Goal: Task Accomplishment & Management: Complete application form

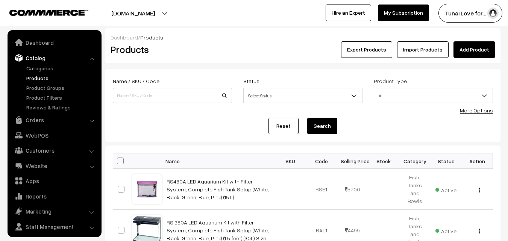
scroll to position [19, 0]
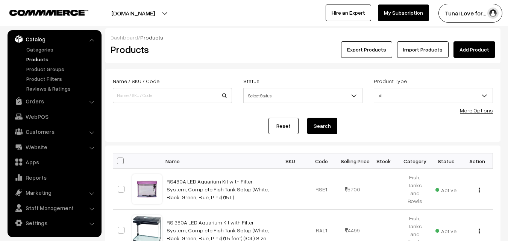
click at [480, 51] on link "Add Product" at bounding box center [474, 49] width 42 height 17
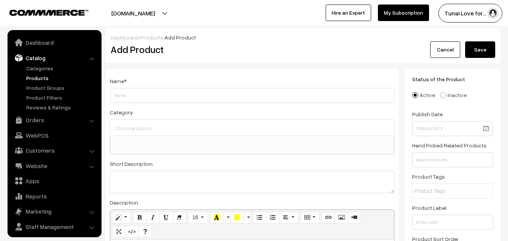
select select
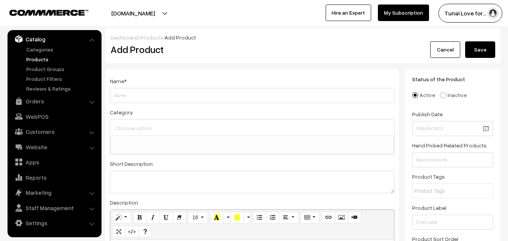
click at [127, 96] on input "Weight" at bounding box center [252, 95] width 284 height 15
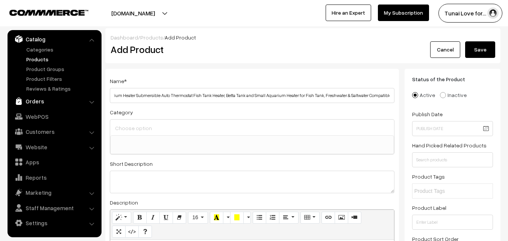
scroll to position [0, 0]
drag, startPoint x: 303, startPoint y: 99, endPoint x: 85, endPoint y: 100, distance: 218.4
click at [112, 95] on input "25W Aquarium Heater Submersible Auto Thermostat Fish Tank Heater, Betta Tank an…" at bounding box center [252, 95] width 284 height 15
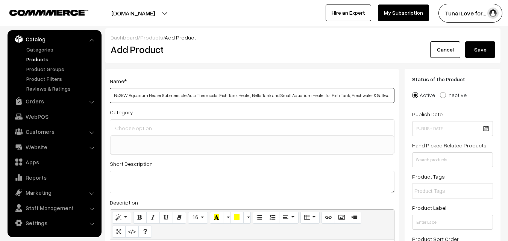
click at [118, 95] on input "Rs 25W Aquarium Heater Submersible Auto Thermostat Fish Tank Heater, Betta Tank…" at bounding box center [252, 95] width 284 height 15
drag, startPoint x: 270, startPoint y: 96, endPoint x: 297, endPoint y: 99, distance: 26.9
click at [297, 99] on input "Rs Electrical 25W Aquarium Heater Submersible Auto Thermostat Fish Tank Heater,…" at bounding box center [252, 95] width 284 height 15
drag, startPoint x: 383, startPoint y: 97, endPoint x: 400, endPoint y: 96, distance: 17.3
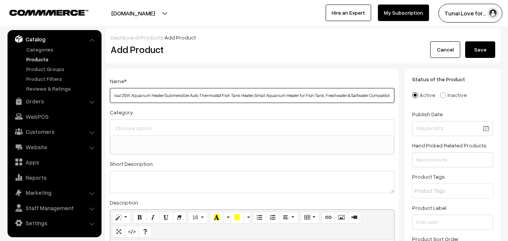
type input "Rs Electrical 25W Aquarium Heater Submersible Auto Thermostat Fish Tank Heater,…"
click at [221, 111] on div "Category Brands Brands > TUNAI Brands > OPTIMUM Brands > SOBO Brands > DOPHIN B…" at bounding box center [252, 130] width 284 height 47
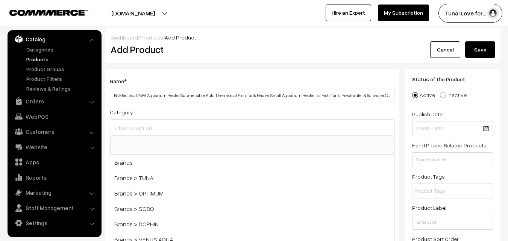
click at [159, 127] on input at bounding box center [252, 128] width 278 height 11
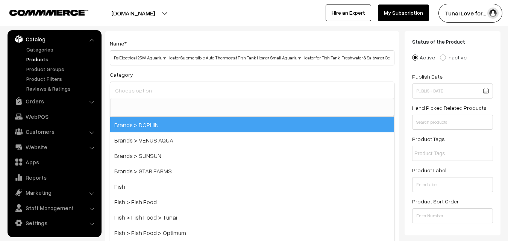
scroll to position [75, 0]
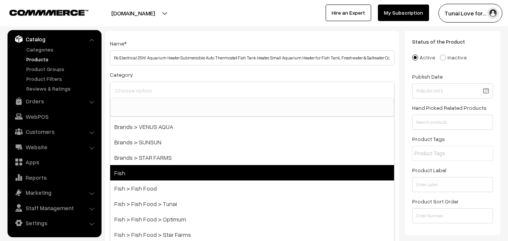
click at [139, 169] on span "Fish" at bounding box center [252, 172] width 284 height 15
select select "1"
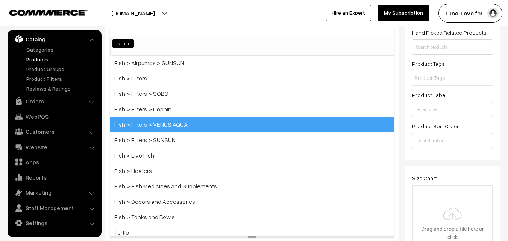
scroll to position [301, 0]
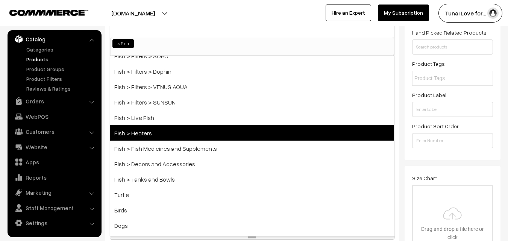
click at [176, 131] on span "Fish > Heaters" at bounding box center [252, 132] width 284 height 15
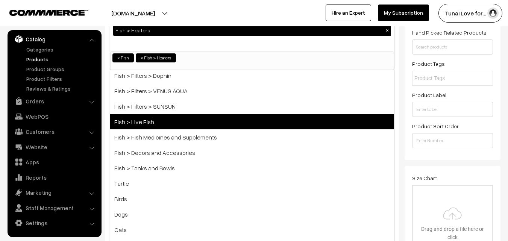
scroll to position [313, 0]
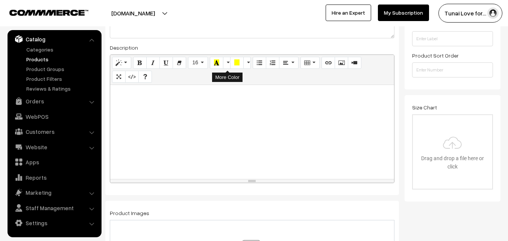
scroll to position [188, 0]
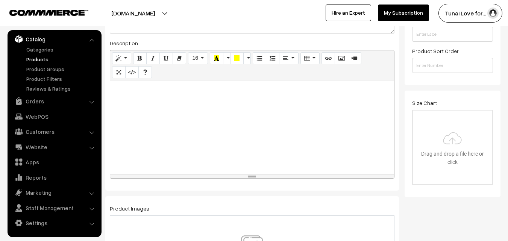
click at [226, 154] on div at bounding box center [252, 127] width 284 height 94
paste div
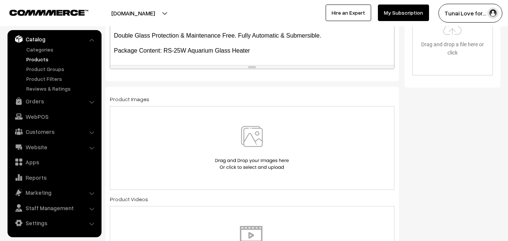
scroll to position [301, 0]
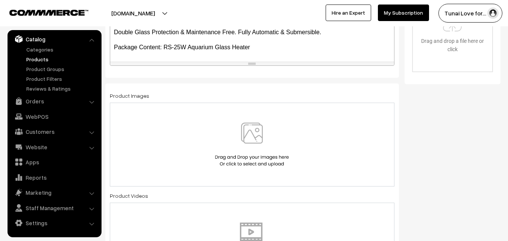
click at [247, 139] on img at bounding box center [251, 145] width 77 height 44
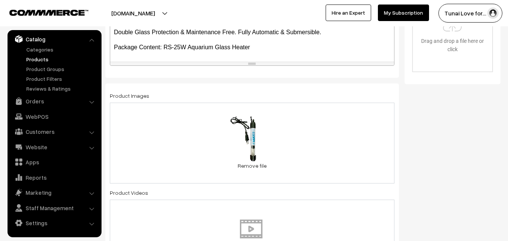
click at [336, 130] on div "72.6 KB 615IM7PxUFL._SL1500_.jpg Check Error Remove file" at bounding box center [252, 143] width 284 height 81
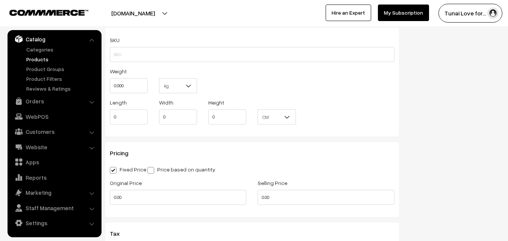
scroll to position [601, 0]
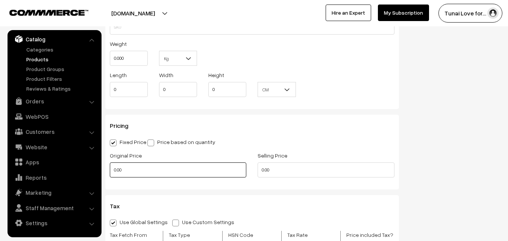
click at [140, 172] on input "0.00" at bounding box center [178, 169] width 136 height 15
drag, startPoint x: 134, startPoint y: 172, endPoint x: 97, endPoint y: 171, distance: 37.2
click at [97, 171] on body "Thank you for showing interest. Our team will call you shortly. Close tunai.in …" at bounding box center [254, 109] width 508 height 1421
type input "499"
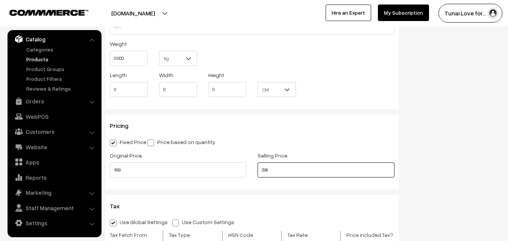
drag, startPoint x: 264, startPoint y: 172, endPoint x: 286, endPoint y: 172, distance: 21.4
click at [286, 172] on input "298" at bounding box center [325, 169] width 136 height 15
type input "269"
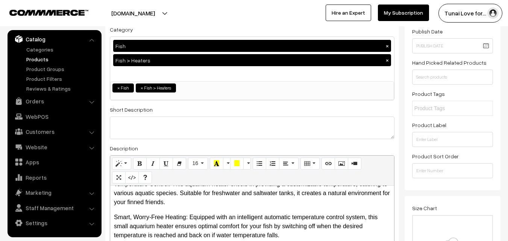
scroll to position [0, 0]
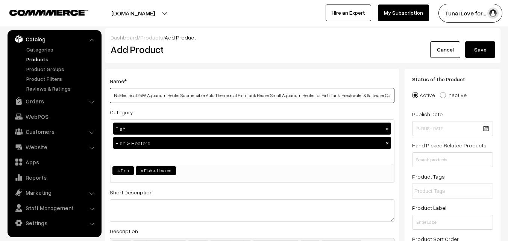
drag, startPoint x: 147, startPoint y: 95, endPoint x: 137, endPoint y: 94, distance: 9.4
click at [137, 94] on input "Rs Electrical 25W Aquarium Heater Submersible Auto Thermostat Fish Tank Heater,…" at bounding box center [252, 95] width 284 height 15
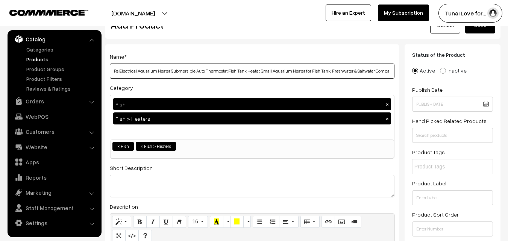
scroll to position [38, 0]
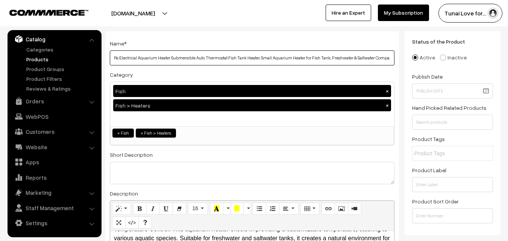
drag, startPoint x: 260, startPoint y: 58, endPoint x: 302, endPoint y: 58, distance: 42.5
click at [302, 58] on input "Rs Electrical Aquarium Heater Submersible Auto Thermostat Fish Tank Heater, Sma…" at bounding box center [252, 57] width 284 height 15
drag, startPoint x: 326, startPoint y: 56, endPoint x: 260, endPoint y: 60, distance: 65.5
click at [260, 60] on input "Rs Electrical Aquarium Heater Submersible Auto Thermostat Fish Tank Heater, Sma…" at bounding box center [252, 57] width 284 height 15
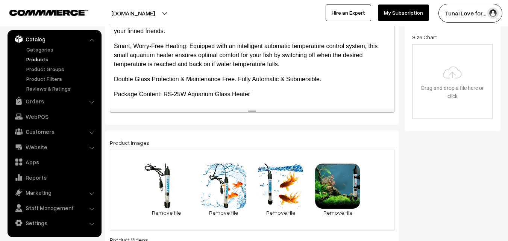
scroll to position [263, 0]
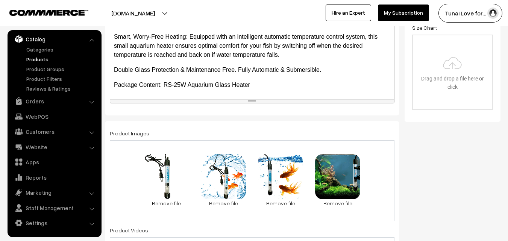
type input "Rs Electrical Aquarium Heater Submersible Auto Thermostat Fish Tank Heater, Fre…"
drag, startPoint x: 164, startPoint y: 85, endPoint x: 181, endPoint y: 84, distance: 16.9
click at [181, 84] on p "Package Content: RS-25W Aquarium Glass Heater" at bounding box center [252, 84] width 276 height 9
drag, startPoint x: 115, startPoint y: 84, endPoint x: 184, endPoint y: 85, distance: 69.2
click at [184, 85] on p "Package Content: RS-25W Aquarium Glass Heater" at bounding box center [252, 84] width 276 height 9
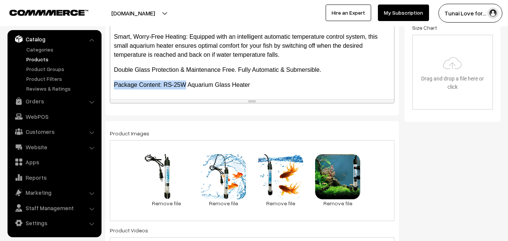
click at [184, 82] on p "Package Content: RS-25W Aquarium Glass Heater" at bounding box center [252, 84] width 276 height 9
drag, startPoint x: 185, startPoint y: 82, endPoint x: 166, endPoint y: 83, distance: 19.2
click at [166, 83] on p "Package Content: RS-25W Aquarium Glass Heater" at bounding box center [252, 84] width 276 height 9
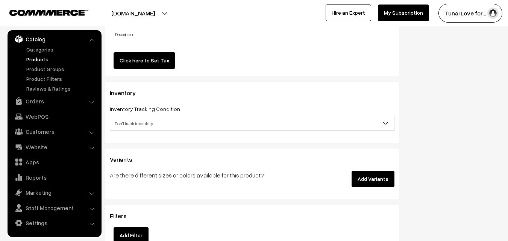
scroll to position [827, 0]
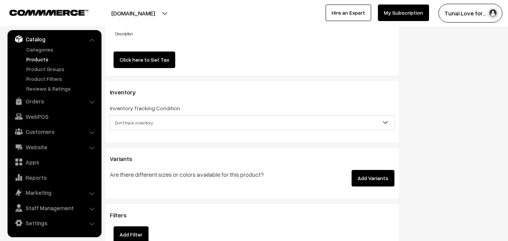
click at [380, 177] on button "Add Variants" at bounding box center [372, 178] width 43 height 17
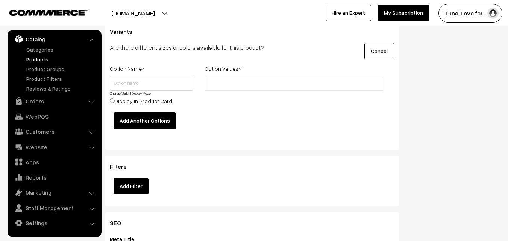
scroll to position [940, 0]
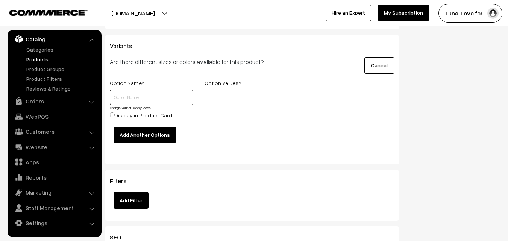
click at [141, 98] on input "text" at bounding box center [151, 97] width 83 height 15
type input "Size"
click at [249, 97] on input "text" at bounding box center [240, 98] width 66 height 8
paste input "RS25W HEATER"
drag, startPoint x: 227, startPoint y: 98, endPoint x: 269, endPoint y: 97, distance: 42.1
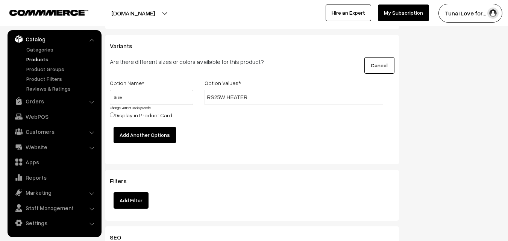
click at [269, 97] on input "RS25W HEATER" at bounding box center [240, 98] width 66 height 8
drag, startPoint x: 213, startPoint y: 97, endPoint x: 200, endPoint y: 96, distance: 13.6
click at [200, 96] on div "RS25W HEATER" at bounding box center [294, 108] width 190 height 37
drag, startPoint x: 218, startPoint y: 97, endPoint x: 268, endPoint y: 97, distance: 49.6
click at [268, 97] on input "25W HEATER" at bounding box center [240, 98] width 66 height 8
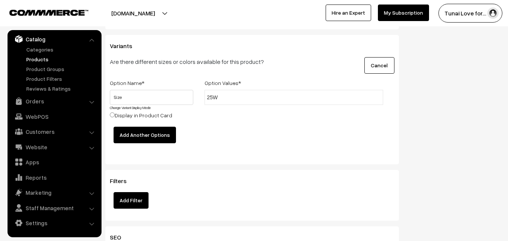
type input "25W"
click at [238, 116] on div "25W" at bounding box center [294, 108] width 190 height 37
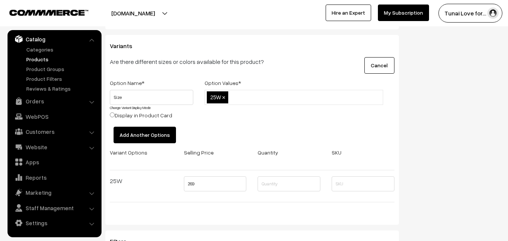
click at [260, 97] on input "text" at bounding box center [263, 98] width 66 height 8
paste input "50W"
type input "50W"
click at [260, 107] on div "25W,50W 25W ×" at bounding box center [294, 108] width 190 height 37
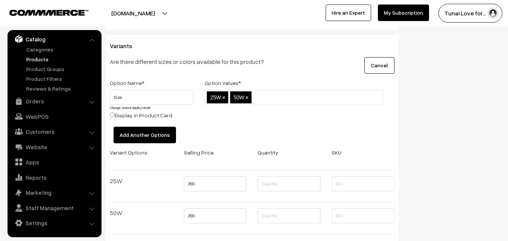
click at [275, 97] on input "text" at bounding box center [286, 98] width 66 height 8
paste input "75W"
type input "75W"
click at [267, 122] on div "25W,50W,75W 25W × 50W × 75W ×" at bounding box center [294, 108] width 190 height 37
click at [282, 95] on input "text" at bounding box center [310, 98] width 66 height 8
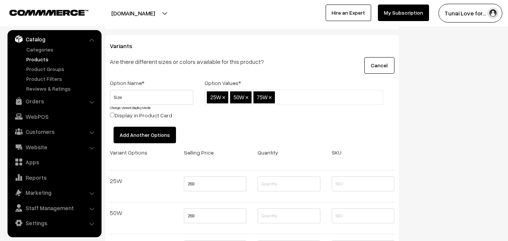
paste input "100W"
type input "100W"
click at [292, 115] on div "25W,50W,75W,100W 25W × 50W × 75W × 100W ×" at bounding box center [294, 108] width 190 height 37
click at [322, 98] on input "text" at bounding box center [336, 98] width 66 height 8
paste input "150W"
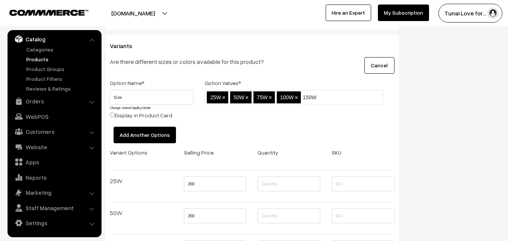
type input "150W"
click at [309, 118] on div "25W,50W,75W,100W,150W 25W × 50W × 75W × 100W ×" at bounding box center [294, 108] width 190 height 37
click at [345, 97] on ul "25W × 50W × 75W × 100W × 150W ×" at bounding box center [293, 104] width 179 height 29
paste input "200W"
type input "200W"
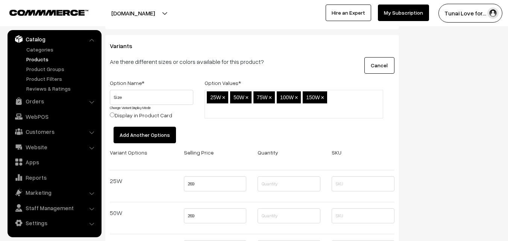
click at [256, 122] on div "25W,50W,75W,100W,150W,200W 25W × 50W × 75W × 100W × 150W ×" at bounding box center [294, 108] width 190 height 37
click at [218, 108] on input "text" at bounding box center [240, 111] width 66 height 8
paste input "300W"
type input "300W"
click at [272, 134] on div "Option Name * Option Values * Size Change Variant Display Mode Display in Produ…" at bounding box center [252, 225] width 296 height 294
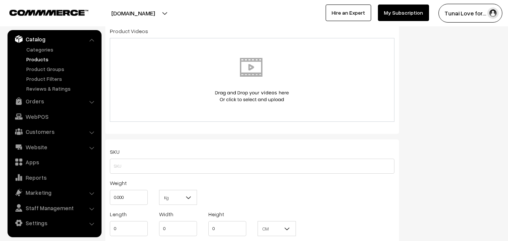
scroll to position [338, 0]
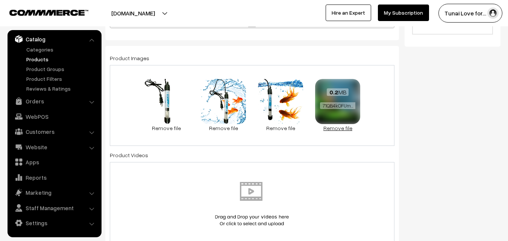
click at [336, 131] on link "Remove file" at bounding box center [337, 128] width 45 height 8
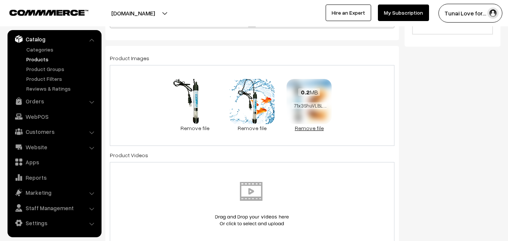
click at [312, 129] on link "Remove file" at bounding box center [308, 128] width 45 height 8
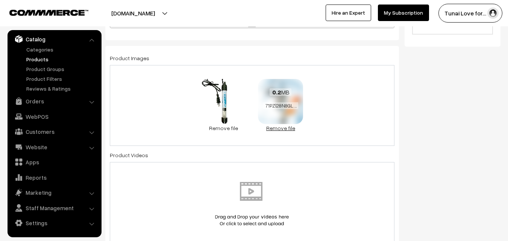
click at [277, 129] on link "Remove file" at bounding box center [280, 128] width 45 height 8
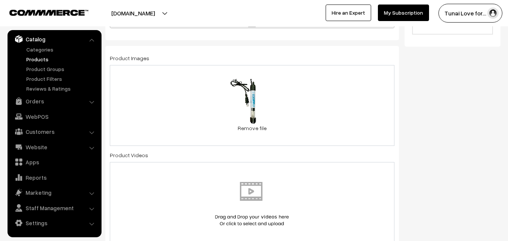
click at [340, 99] on div "72.6 KB 615IM7PxUFL._SL1500_.jpg Check Error Remove file" at bounding box center [252, 105] width 284 height 81
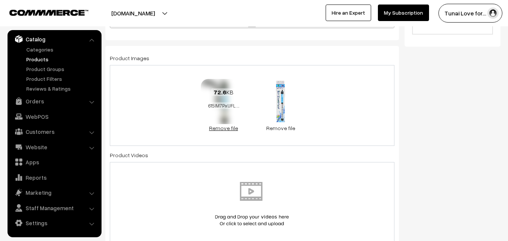
click at [223, 131] on link "Remove file" at bounding box center [223, 128] width 45 height 8
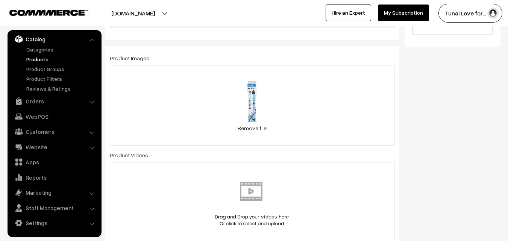
click at [353, 108] on div "0.4 MB 71zok5J8yoL._SL1500_ (1).jpg Check Error Remove file" at bounding box center [252, 105] width 284 height 81
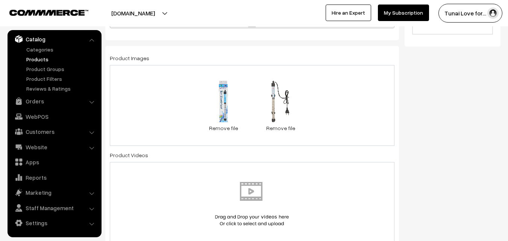
click at [331, 100] on div "0.4 MB 71zok5J8yoL._SL1500_ (1).jpg Check Error Remove file 0.2 MB 71z-uMLbAXL.…" at bounding box center [252, 105] width 284 height 81
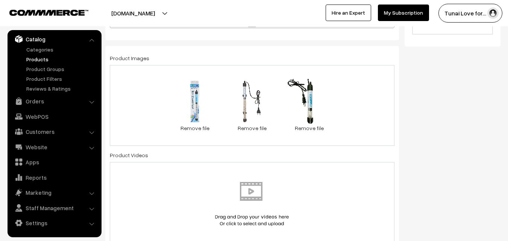
click at [362, 95] on div "0.4 MB 71zok5J8yoL._SL1500_ (1).jpg Check Error Remove file 0.2 MB 71z-uMLbAXL.…" at bounding box center [252, 105] width 284 height 81
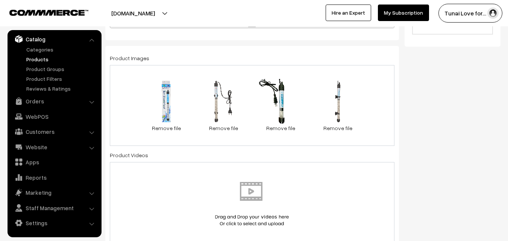
click at [373, 95] on div "0.4 MB 71zok5J8yoL._SL1500_ (1).jpg Check Error Remove file 0.2 MB 71z-uMLbAXL.…" at bounding box center [252, 105] width 284 height 81
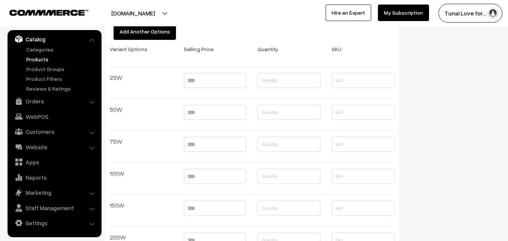
scroll to position [1090, 0]
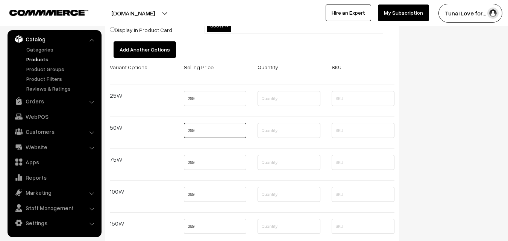
drag, startPoint x: 190, startPoint y: 130, endPoint x: 196, endPoint y: 130, distance: 6.0
click at [196, 130] on input "269" at bounding box center [215, 130] width 63 height 15
type input "279"
click at [219, 163] on input "269" at bounding box center [215, 162] width 63 height 15
drag, startPoint x: 201, startPoint y: 162, endPoint x: 187, endPoint y: 162, distance: 14.3
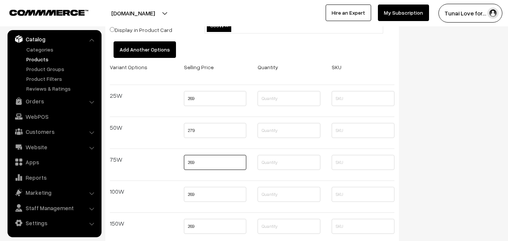
click at [187, 162] on input "269" at bounding box center [215, 162] width 63 height 15
click at [211, 194] on input "269" at bounding box center [215, 194] width 63 height 15
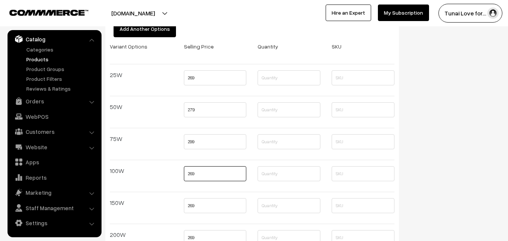
scroll to position [1127, 0]
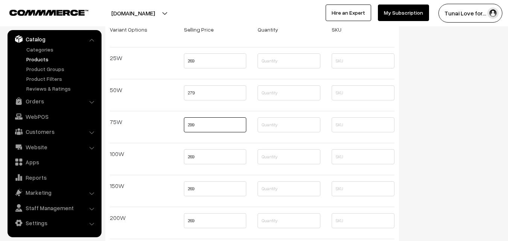
click at [192, 124] on input "299" at bounding box center [215, 124] width 63 height 15
type input "289"
drag, startPoint x: 190, startPoint y: 156, endPoint x: 198, endPoint y: 156, distance: 7.9
click at [198, 156] on input "269" at bounding box center [215, 156] width 63 height 15
type input "299"
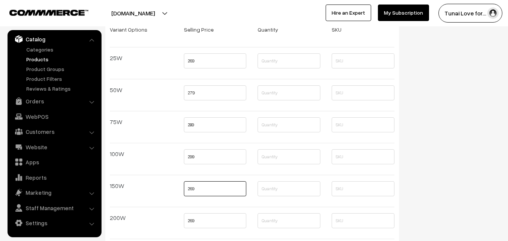
click at [202, 190] on input "269" at bounding box center [215, 188] width 63 height 15
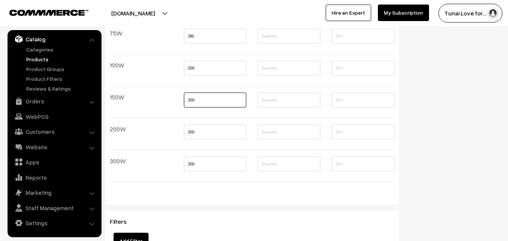
scroll to position [1203, 0]
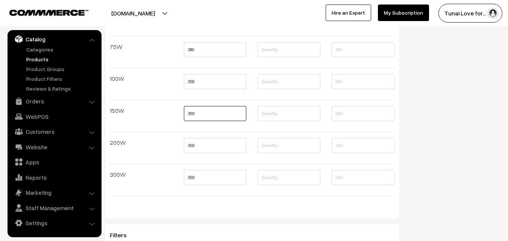
drag, startPoint x: 201, startPoint y: 112, endPoint x: 185, endPoint y: 115, distance: 16.7
click at [185, 115] on input "269" at bounding box center [215, 113] width 63 height 15
click at [205, 110] on input "269" at bounding box center [215, 113] width 63 height 15
drag, startPoint x: 204, startPoint y: 112, endPoint x: 185, endPoint y: 115, distance: 20.1
click at [185, 115] on input "269" at bounding box center [215, 113] width 63 height 15
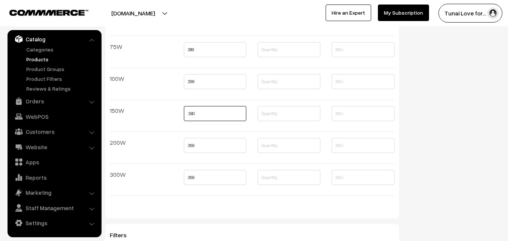
type input "380"
click at [225, 150] on input "269" at bounding box center [215, 145] width 63 height 15
drag, startPoint x: 206, startPoint y: 145, endPoint x: 178, endPoint y: 146, distance: 27.4
click at [178, 146] on div "269" at bounding box center [215, 148] width 74 height 20
click at [198, 144] on input "269" at bounding box center [215, 145] width 63 height 15
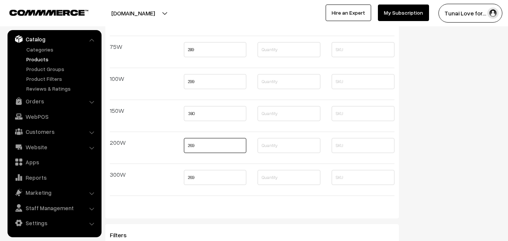
drag, startPoint x: 201, startPoint y: 145, endPoint x: 185, endPoint y: 145, distance: 16.9
click at [185, 145] on input "269" at bounding box center [215, 145] width 63 height 15
type input "298"
drag, startPoint x: 200, startPoint y: 177, endPoint x: 182, endPoint y: 178, distance: 18.8
click at [182, 178] on div "269" at bounding box center [215, 180] width 74 height 20
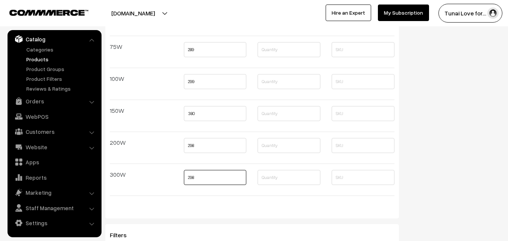
type input "298"
drag, startPoint x: 203, startPoint y: 115, endPoint x: 178, endPoint y: 115, distance: 24.8
click at [178, 115] on div "380" at bounding box center [215, 116] width 74 height 20
drag, startPoint x: 197, startPoint y: 81, endPoint x: 191, endPoint y: 81, distance: 5.6
click at [191, 81] on input "299" at bounding box center [215, 81] width 63 height 15
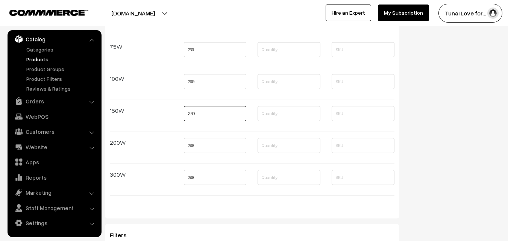
drag, startPoint x: 194, startPoint y: 115, endPoint x: 184, endPoint y: 114, distance: 10.5
click at [184, 114] on input "380" at bounding box center [215, 113] width 63 height 15
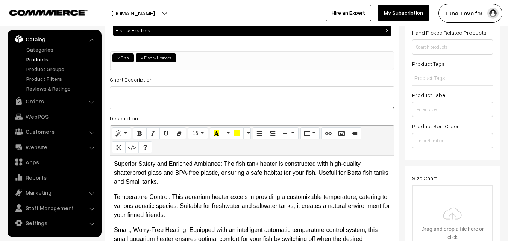
scroll to position [0, 0]
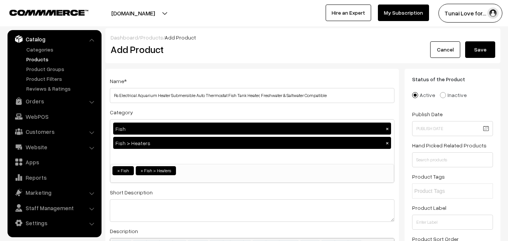
type input "299"
click at [490, 51] on button "Save" at bounding box center [480, 49] width 30 height 17
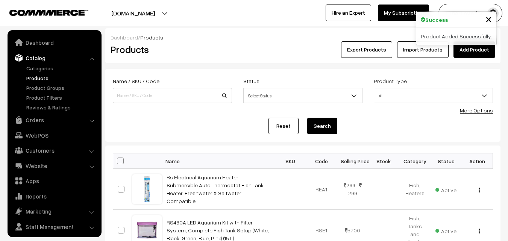
scroll to position [19, 0]
